Goal: Information Seeking & Learning: Learn about a topic

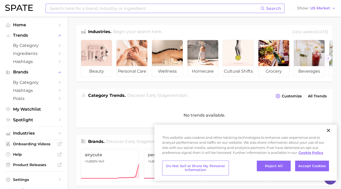
click at [123, 7] on input at bounding box center [154, 8] width 211 height 9
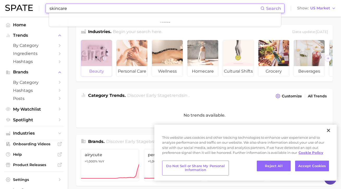
type input "skincare"
click at [98, 59] on div at bounding box center [96, 53] width 31 height 26
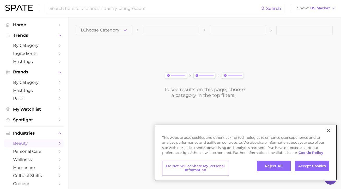
click at [328, 132] on button "Close" at bounding box center [327, 130] width 11 height 11
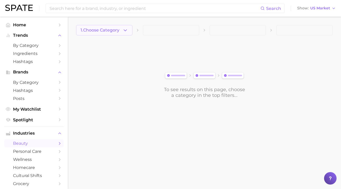
click at [123, 31] on icon "button" at bounding box center [124, 30] width 5 height 5
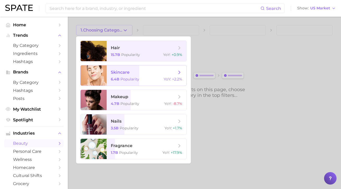
click at [130, 76] on span "skincare 6.4b Popularity YoY : +2.2%" at bounding box center [147, 75] width 80 height 20
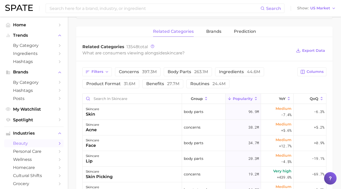
scroll to position [189, 0]
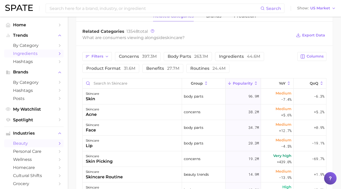
click at [32, 53] on span "Ingredients" at bounding box center [34, 53] width 42 height 5
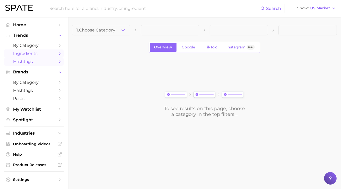
click at [32, 60] on span "Hashtags" at bounding box center [34, 61] width 42 height 5
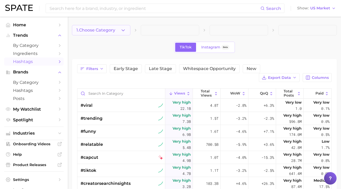
click at [111, 27] on button "1. Choose Category" at bounding box center [101, 30] width 58 height 10
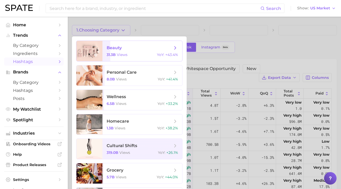
click at [141, 50] on span "beauty" at bounding box center [140, 48] width 66 height 6
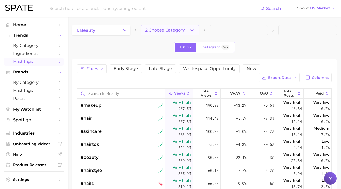
click at [164, 33] on button "2. Choose Category" at bounding box center [170, 30] width 58 height 10
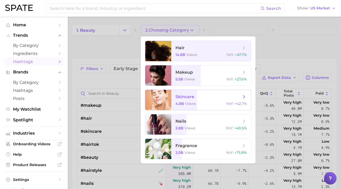
click at [183, 96] on span "skincare" at bounding box center [184, 96] width 19 height 5
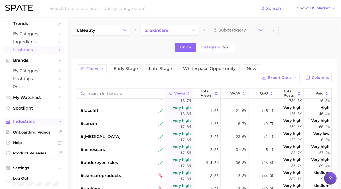
scroll to position [11, 0]
click at [33, 77] on span "Hashtags" at bounding box center [34, 79] width 42 height 5
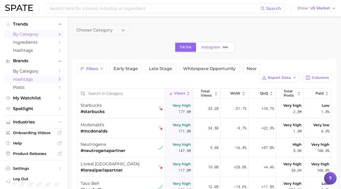
click at [36, 37] on link "by Category" at bounding box center [33, 34] width 59 height 8
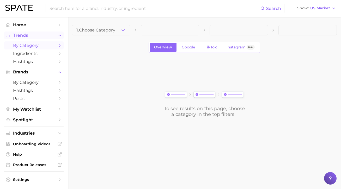
click at [25, 33] on span "Trends" at bounding box center [34, 35] width 42 height 5
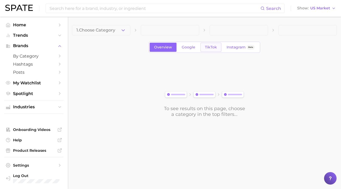
click at [213, 48] on span "TikTok" at bounding box center [211, 47] width 12 height 4
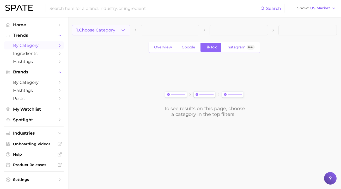
click at [120, 33] on button "1. Choose Category" at bounding box center [101, 30] width 58 height 10
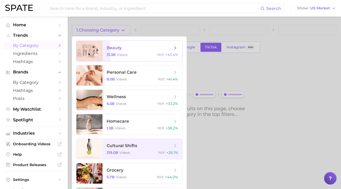
click at [120, 48] on span "beauty" at bounding box center [114, 47] width 15 height 5
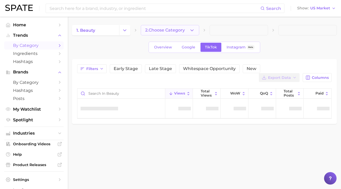
click at [177, 28] on span "2. Choose Category" at bounding box center [165, 30] width 40 height 5
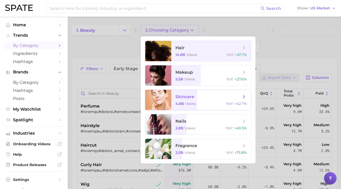
click at [194, 107] on span "skincare 4.8b views YoY : +42.7%" at bounding box center [211, 100] width 80 height 20
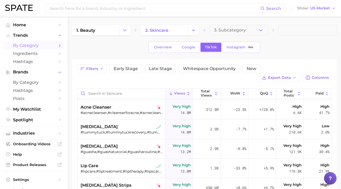
scroll to position [849, 0]
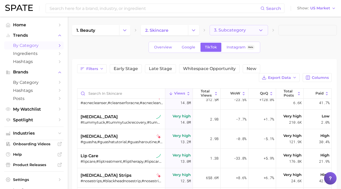
click at [233, 28] on button "3. Subcategory" at bounding box center [238, 30] width 58 height 10
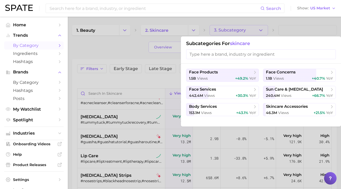
click at [121, 46] on div at bounding box center [170, 94] width 341 height 189
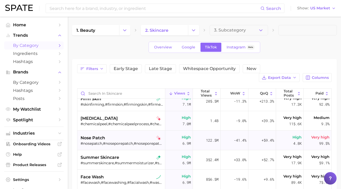
scroll to position [1468, 0]
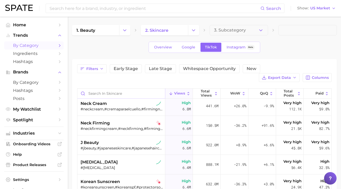
click at [116, 89] on input "Search in skincare" at bounding box center [121, 94] width 88 height 10
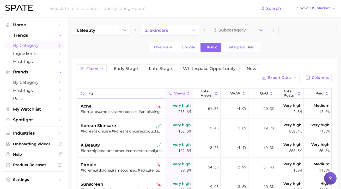
type input "f"
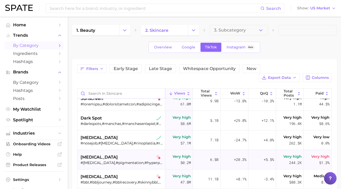
scroll to position [105, 0]
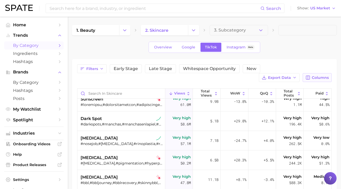
click at [322, 73] on button "Columns" at bounding box center [316, 77] width 29 height 9
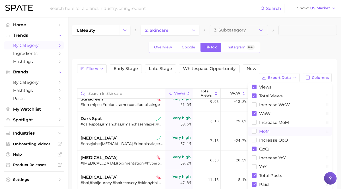
click at [268, 129] on span "MoM" at bounding box center [264, 131] width 10 height 4
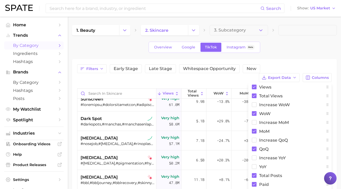
click at [302, 45] on div "Overview Google TikTok Instagram Beta" at bounding box center [204, 47] width 265 height 11
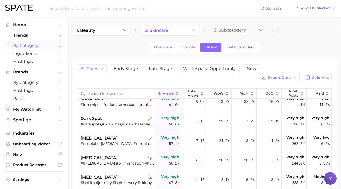
click at [223, 91] on span "WoW" at bounding box center [218, 93] width 10 height 4
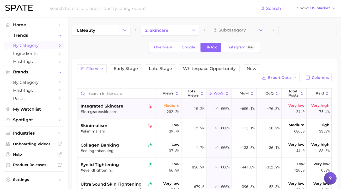
click at [143, 103] on div "integrated skincare" at bounding box center [117, 106] width 74 height 6
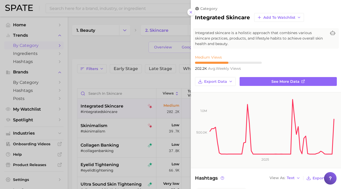
click at [138, 151] on div at bounding box center [170, 94] width 341 height 189
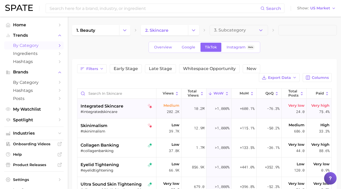
click at [118, 109] on div "#integratedskincare" at bounding box center [117, 111] width 74 height 5
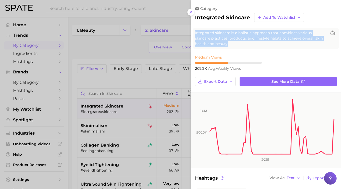
drag, startPoint x: 194, startPoint y: 32, endPoint x: 327, endPoint y: 41, distance: 132.9
click at [327, 42] on div "Integrated skincare is a holistic approach that combines various skincare pract…" at bounding box center [266, 38] width 146 height 21
copy span "Integrated skincare is a holistic approach that combines various skincare pract…"
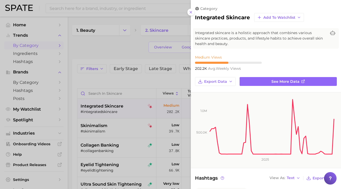
click at [179, 103] on div at bounding box center [170, 94] width 341 height 189
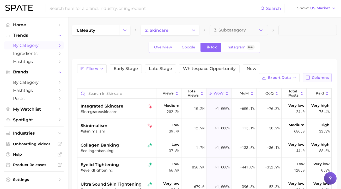
click at [322, 76] on span "Columns" at bounding box center [319, 78] width 17 height 4
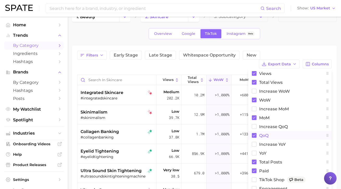
scroll to position [13, 0]
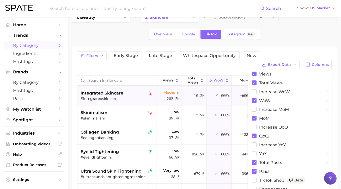
click at [132, 96] on div "#integratedskincare" at bounding box center [117, 98] width 74 height 5
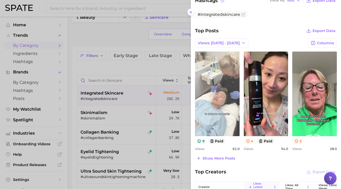
scroll to position [173, 0]
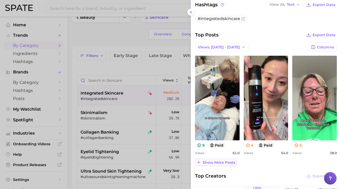
click at [224, 160] on span "Show more posts" at bounding box center [218, 162] width 33 height 4
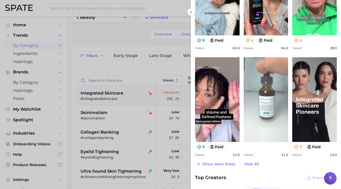
scroll to position [280, 0]
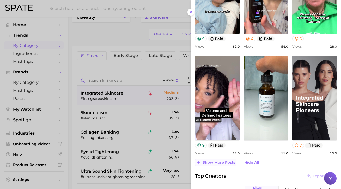
click at [212, 160] on span "Show more posts" at bounding box center [218, 162] width 33 height 4
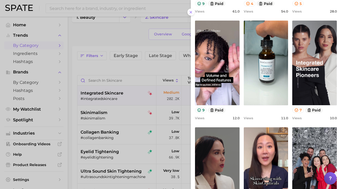
scroll to position [406, 0]
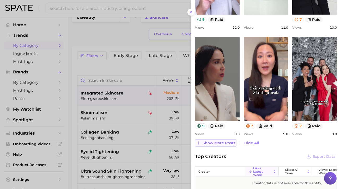
click at [214, 141] on span "Show more posts" at bounding box center [218, 143] width 33 height 4
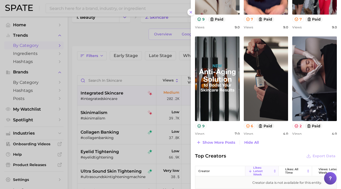
scroll to position [261, 0]
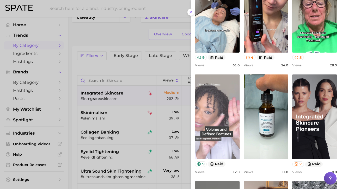
click at [232, 103] on link "view post on TikTok" at bounding box center [217, 116] width 45 height 85
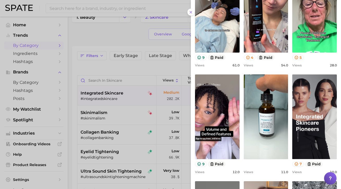
click at [130, 74] on div at bounding box center [170, 94] width 341 height 189
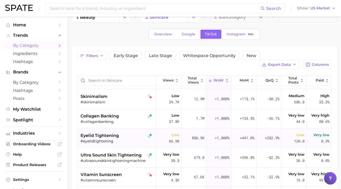
scroll to position [9, 0]
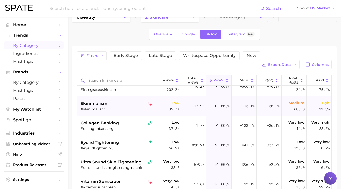
click at [121, 107] on div "#skinimalism" at bounding box center [117, 109] width 74 height 5
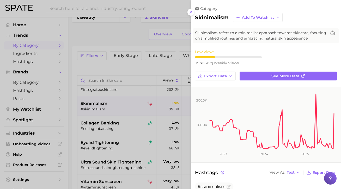
scroll to position [0, 0]
click at [120, 139] on div at bounding box center [170, 94] width 341 height 189
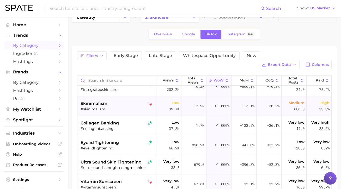
click at [111, 105] on div "skinimalism #skinimalism" at bounding box center [117, 106] width 74 height 20
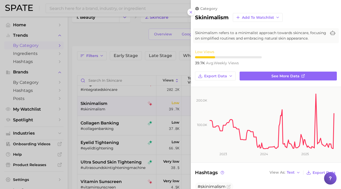
click at [248, 36] on span "Skinimalism refers to a minimalist approach towards skincare, focusing on simpl…" at bounding box center [260, 35] width 131 height 11
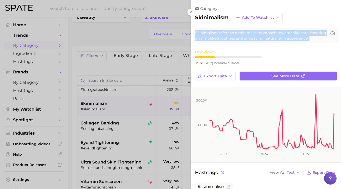
click at [248, 36] on span "Skinimalism refers to a minimalist approach towards skincare, focusing on simpl…" at bounding box center [260, 35] width 131 height 11
copy div "Skinimalism refers to a minimalist approach towards skincare, focusing on simpl…"
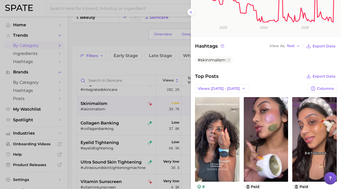
scroll to position [134, 0]
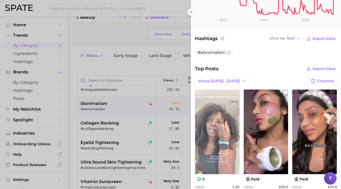
click at [222, 126] on link "view post on TikTok" at bounding box center [217, 132] width 45 height 85
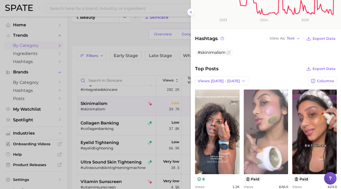
click at [272, 132] on link "view post on TikTok" at bounding box center [266, 132] width 45 height 85
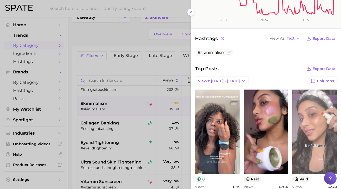
click at [306, 125] on link "view post on TikTok" at bounding box center [314, 132] width 45 height 85
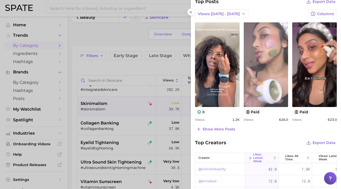
scroll to position [204, 0]
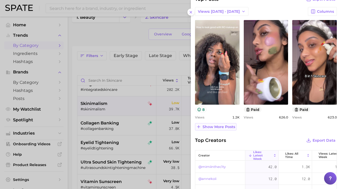
click at [214, 125] on span "Show more posts" at bounding box center [218, 127] width 33 height 4
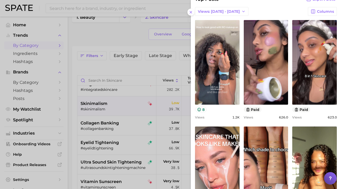
scroll to position [261, 0]
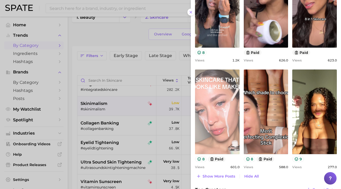
click at [214, 122] on link "view post on TikTok" at bounding box center [217, 112] width 45 height 85
